Goal: Check status: Check status

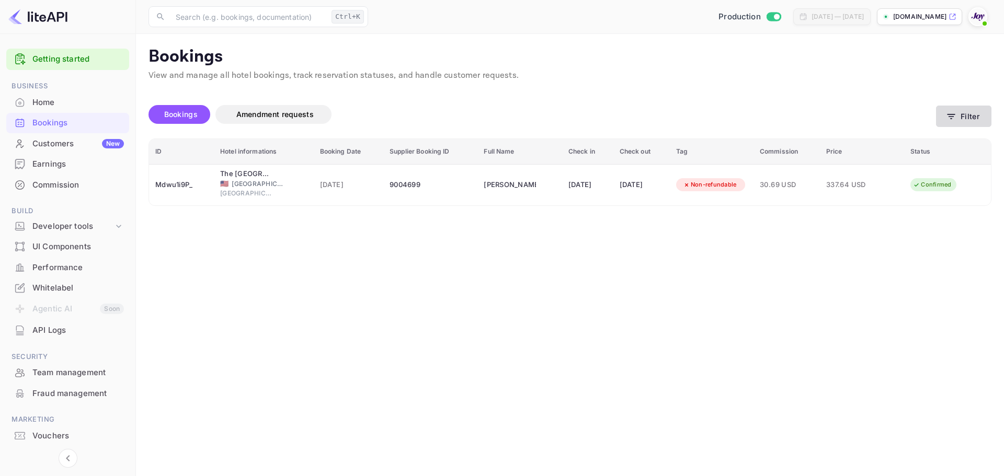
click at [953, 117] on icon "button" at bounding box center [951, 116] width 8 height 5
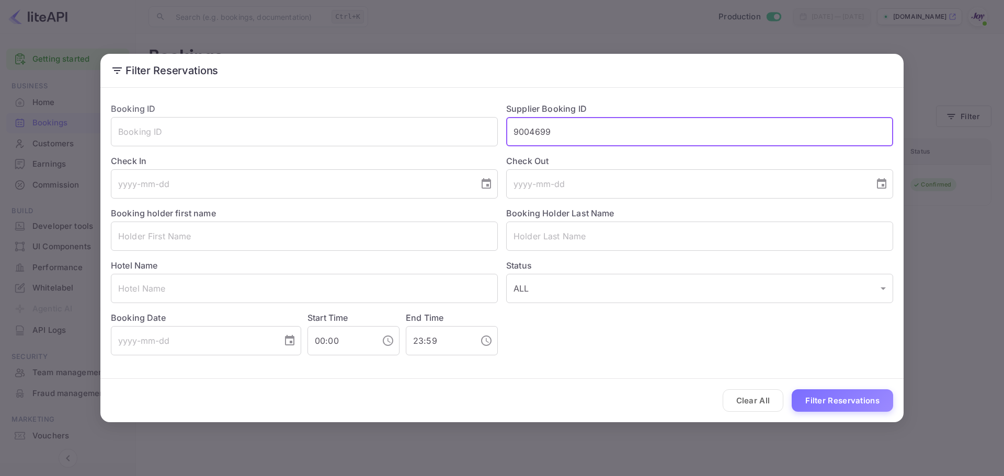
click at [601, 135] on input "9004699" at bounding box center [699, 131] width 387 height 29
paste input "8413139"
type input "8413139"
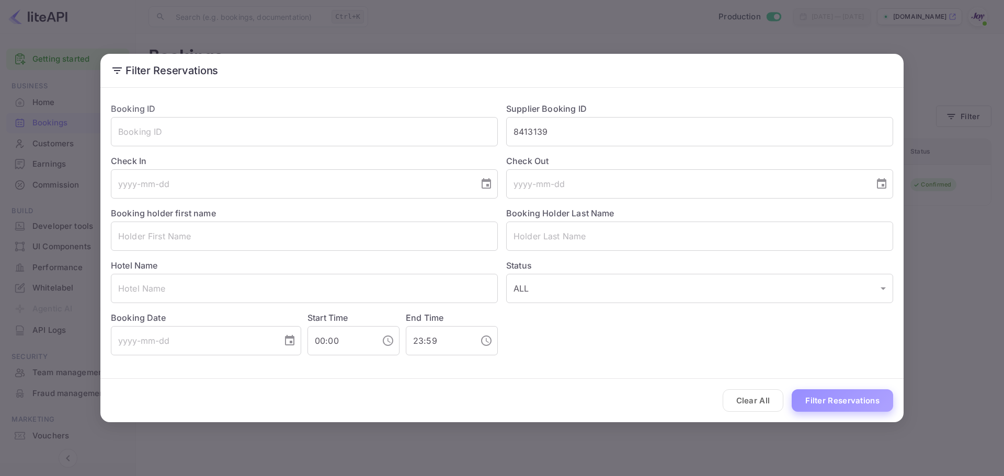
click at [836, 398] on button "Filter Reservations" at bounding box center [842, 400] width 101 height 22
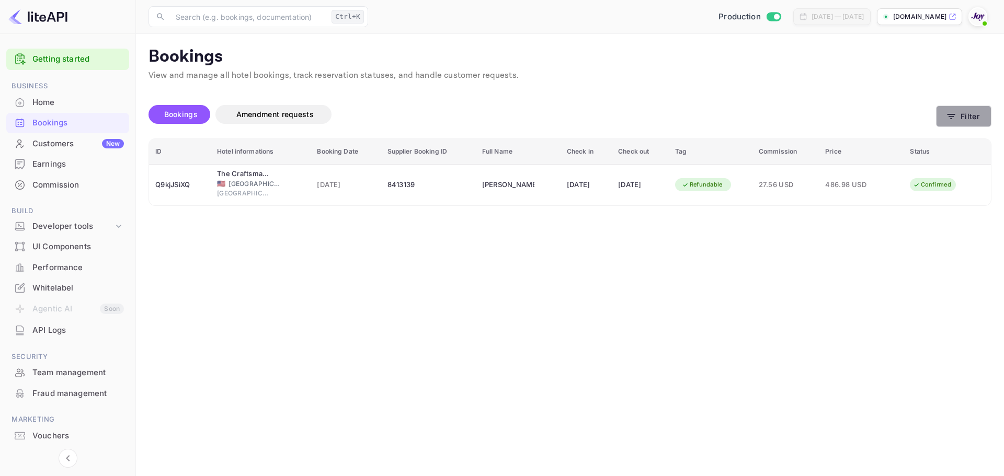
click at [979, 122] on button "Filter" at bounding box center [963, 116] width 55 height 21
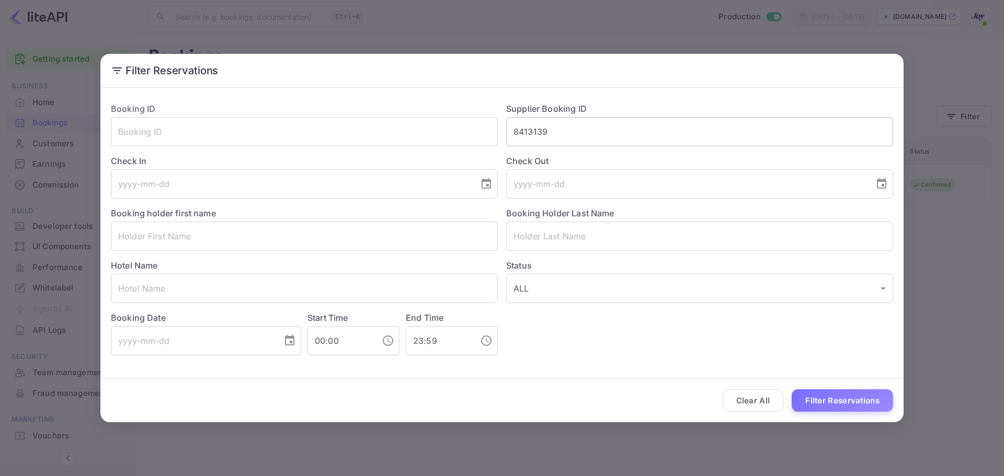
click at [603, 128] on input "8413139" at bounding box center [699, 131] width 387 height 29
paste input "949004"
type input "8949004"
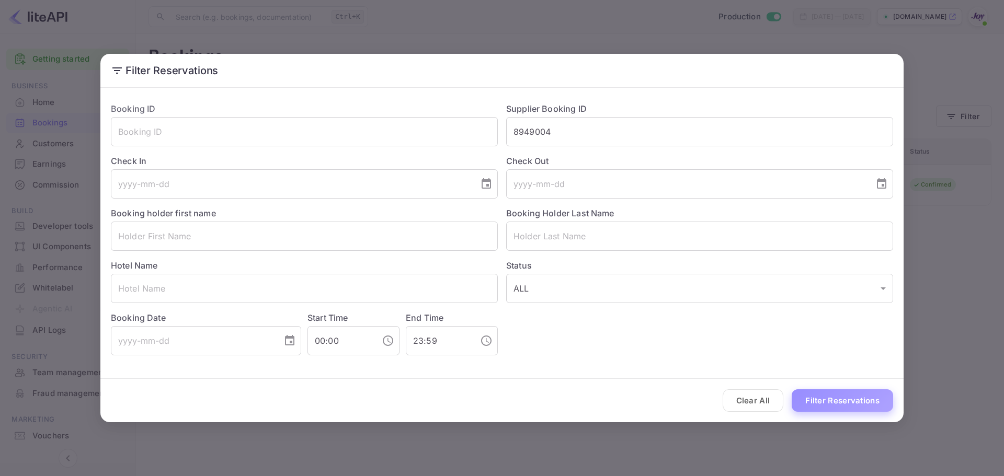
click at [839, 394] on button "Filter Reservations" at bounding box center [842, 400] width 101 height 22
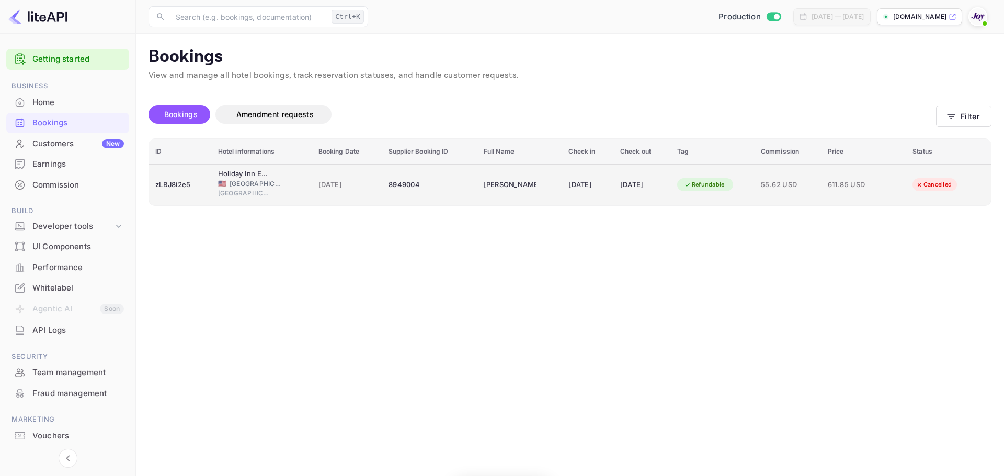
click at [230, 181] on span "[GEOGRAPHIC_DATA]" at bounding box center [256, 183] width 52 height 9
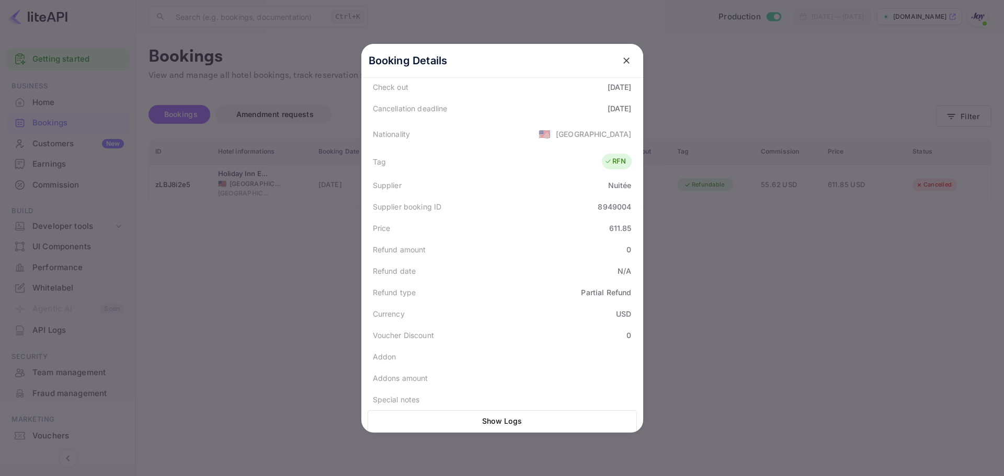
scroll to position [236, 0]
click at [253, 258] on div at bounding box center [502, 238] width 1004 height 476
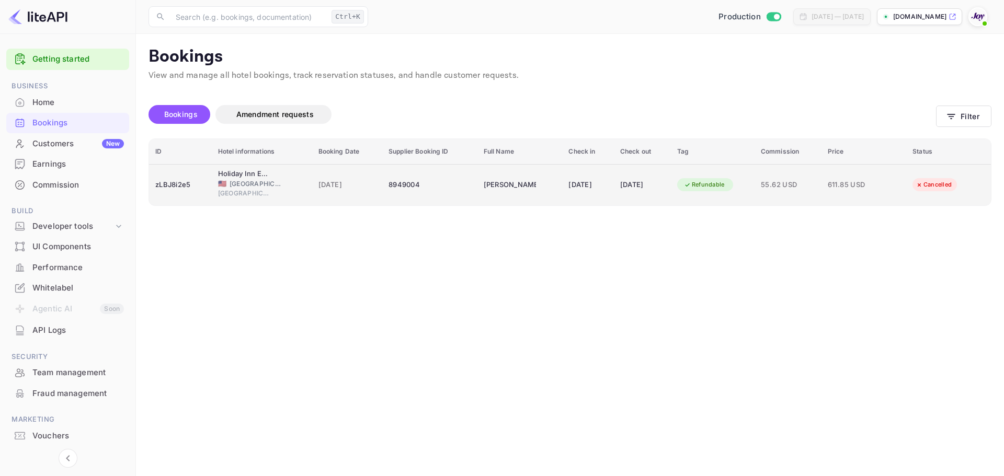
click at [235, 179] on span "[GEOGRAPHIC_DATA]" at bounding box center [256, 183] width 52 height 9
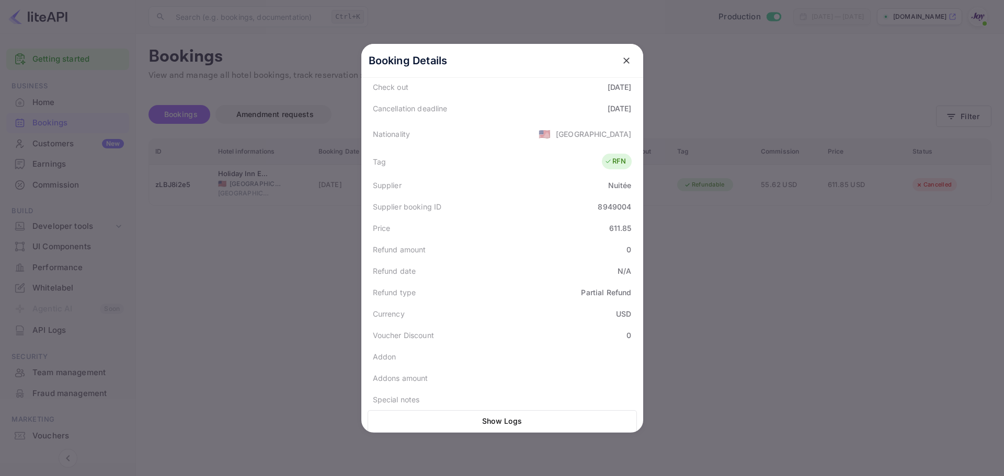
drag, startPoint x: 494, startPoint y: 426, endPoint x: 498, endPoint y: 422, distance: 5.7
click at [499, 423] on div "Show Logs" at bounding box center [502, 421] width 269 height 22
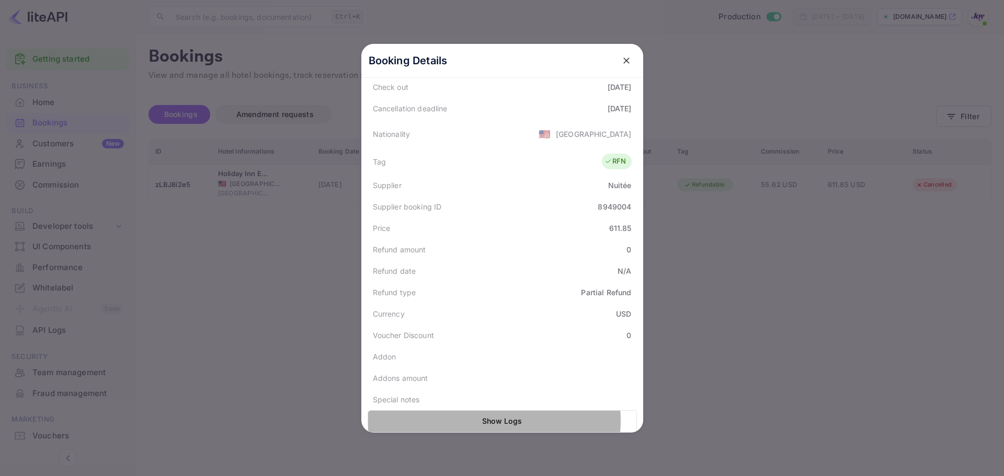
click at [496, 412] on button "Show Logs" at bounding box center [502, 421] width 269 height 22
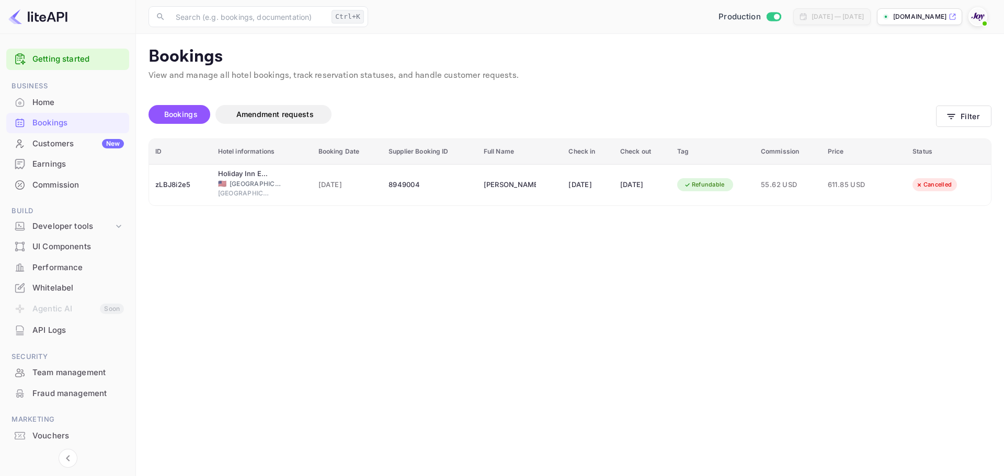
scroll to position [0, 0]
